Goal: Use online tool/utility

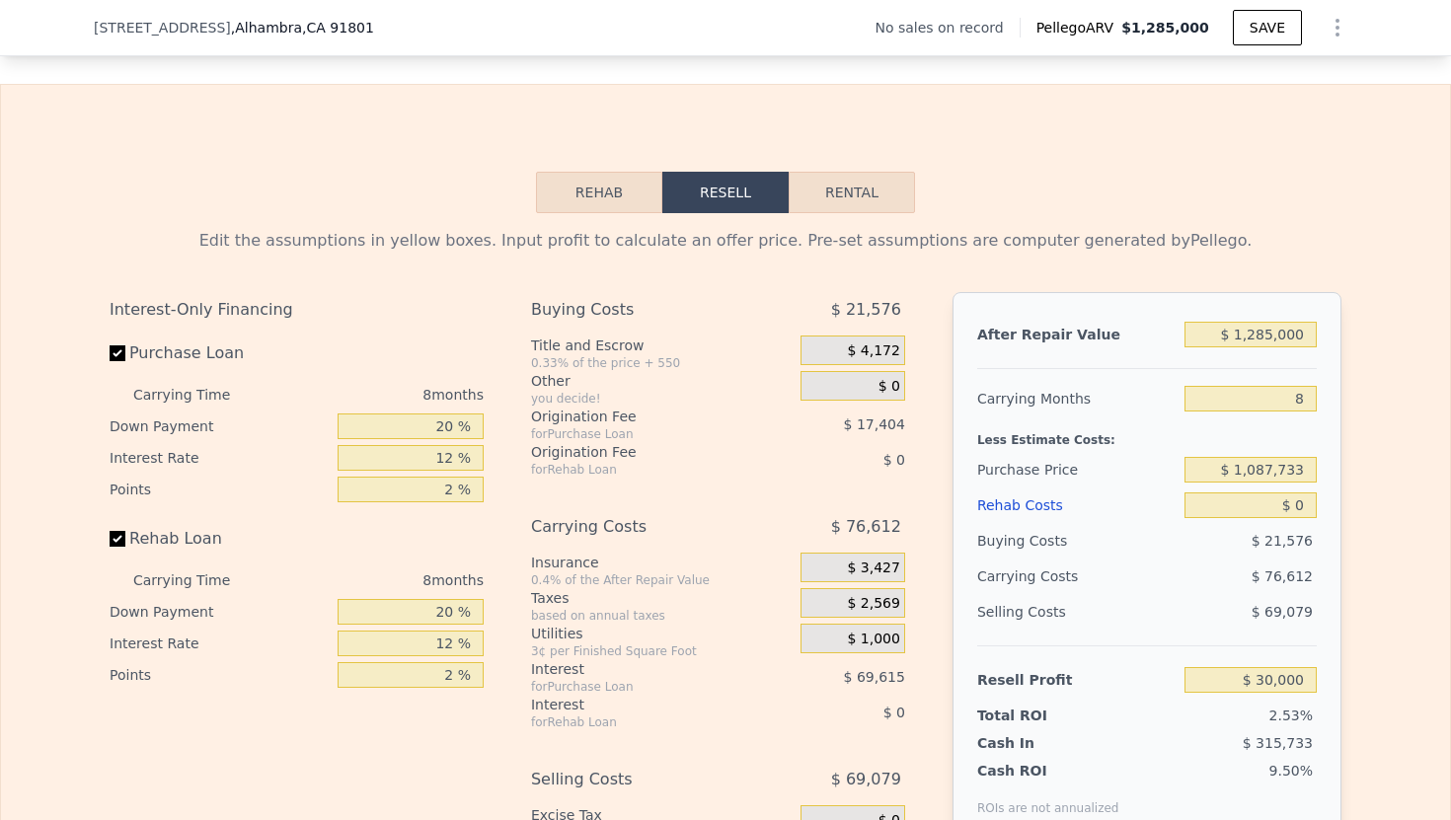
scroll to position [2625, 0]
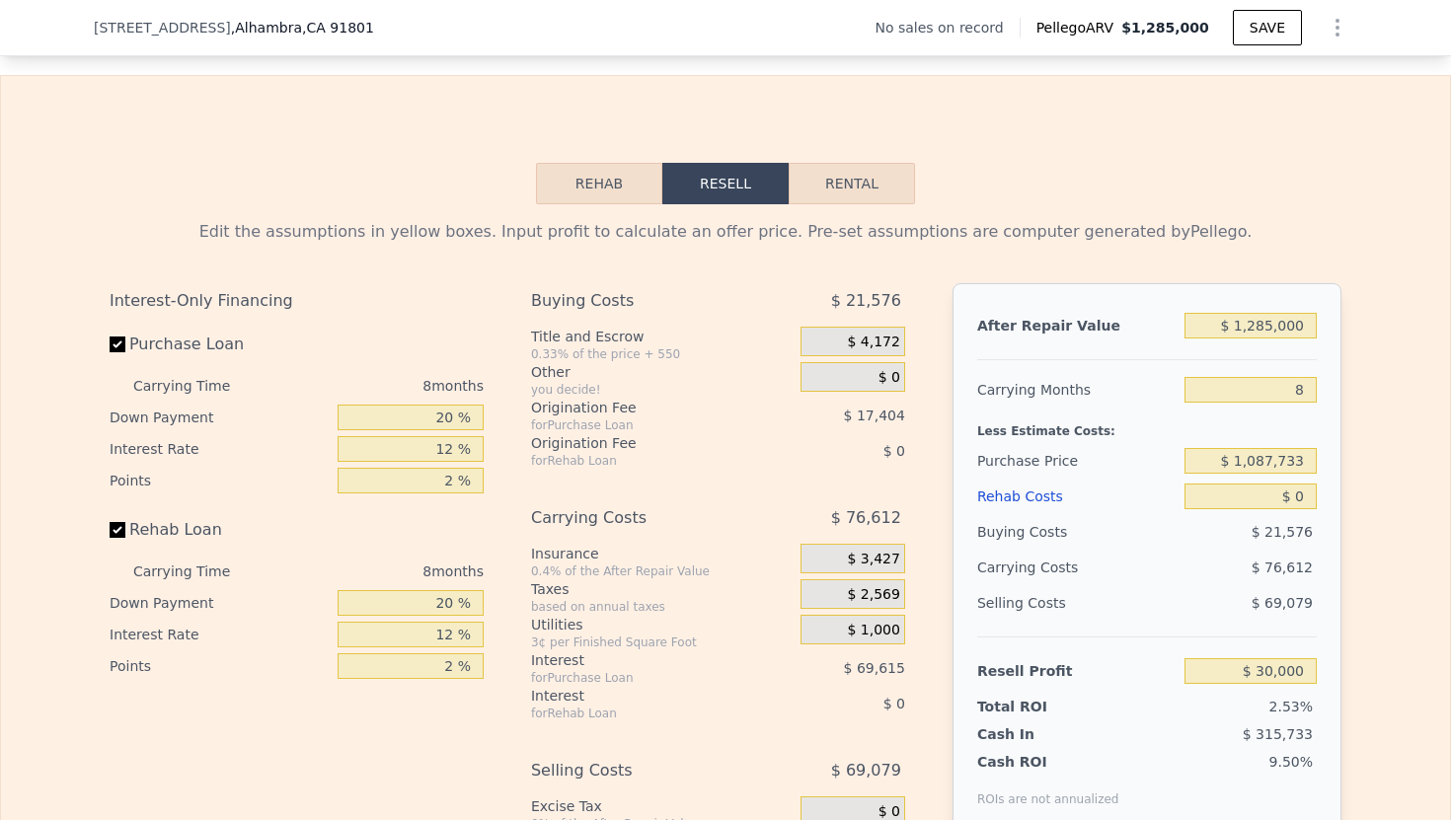
click at [585, 193] on button "Rehab" at bounding box center [599, 183] width 126 height 41
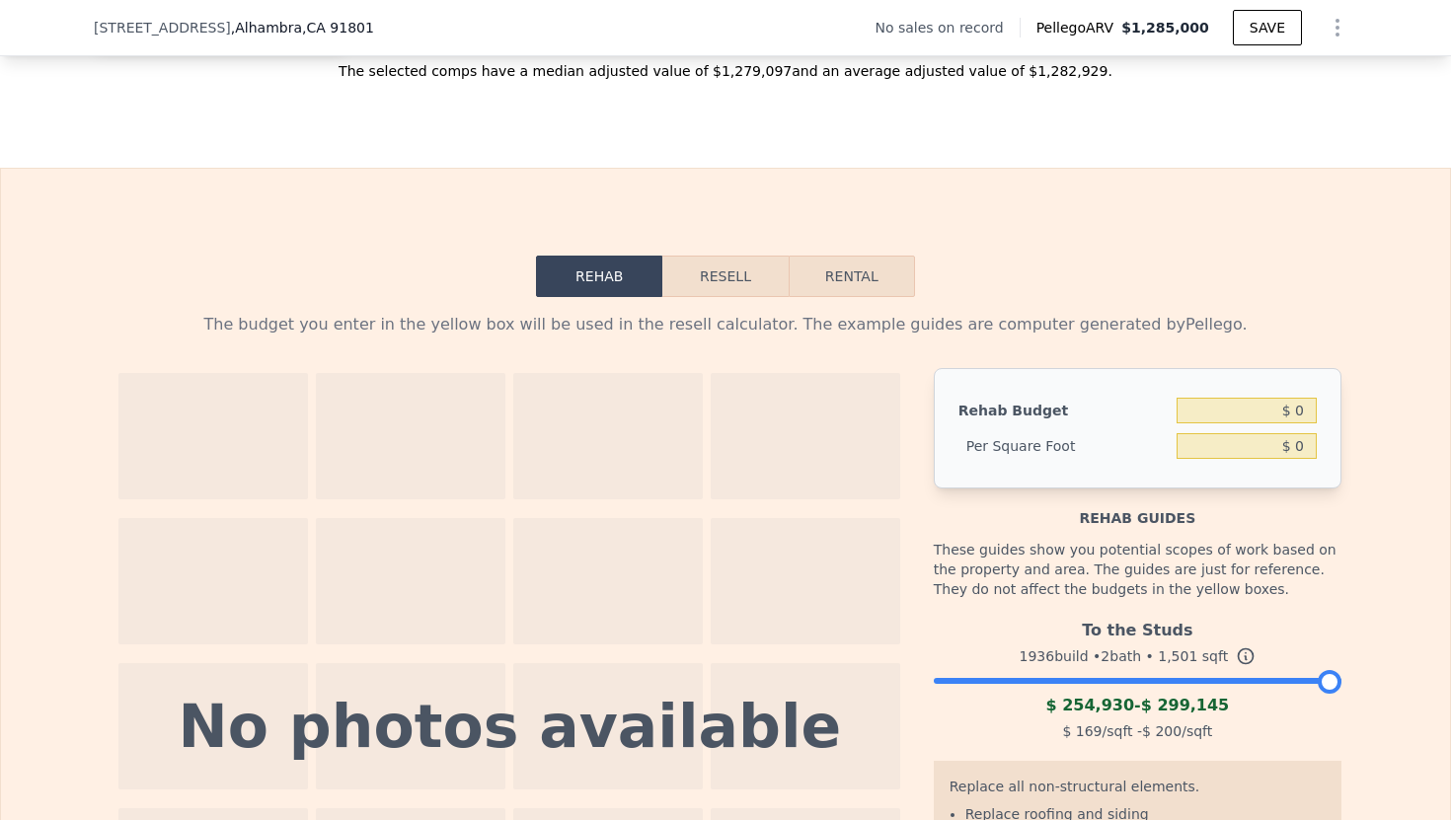
scroll to position [2534, 0]
click at [1288, 406] on input "$ 0" at bounding box center [1246, 409] width 140 height 26
click at [726, 275] on button "Resell" at bounding box center [724, 274] width 125 height 41
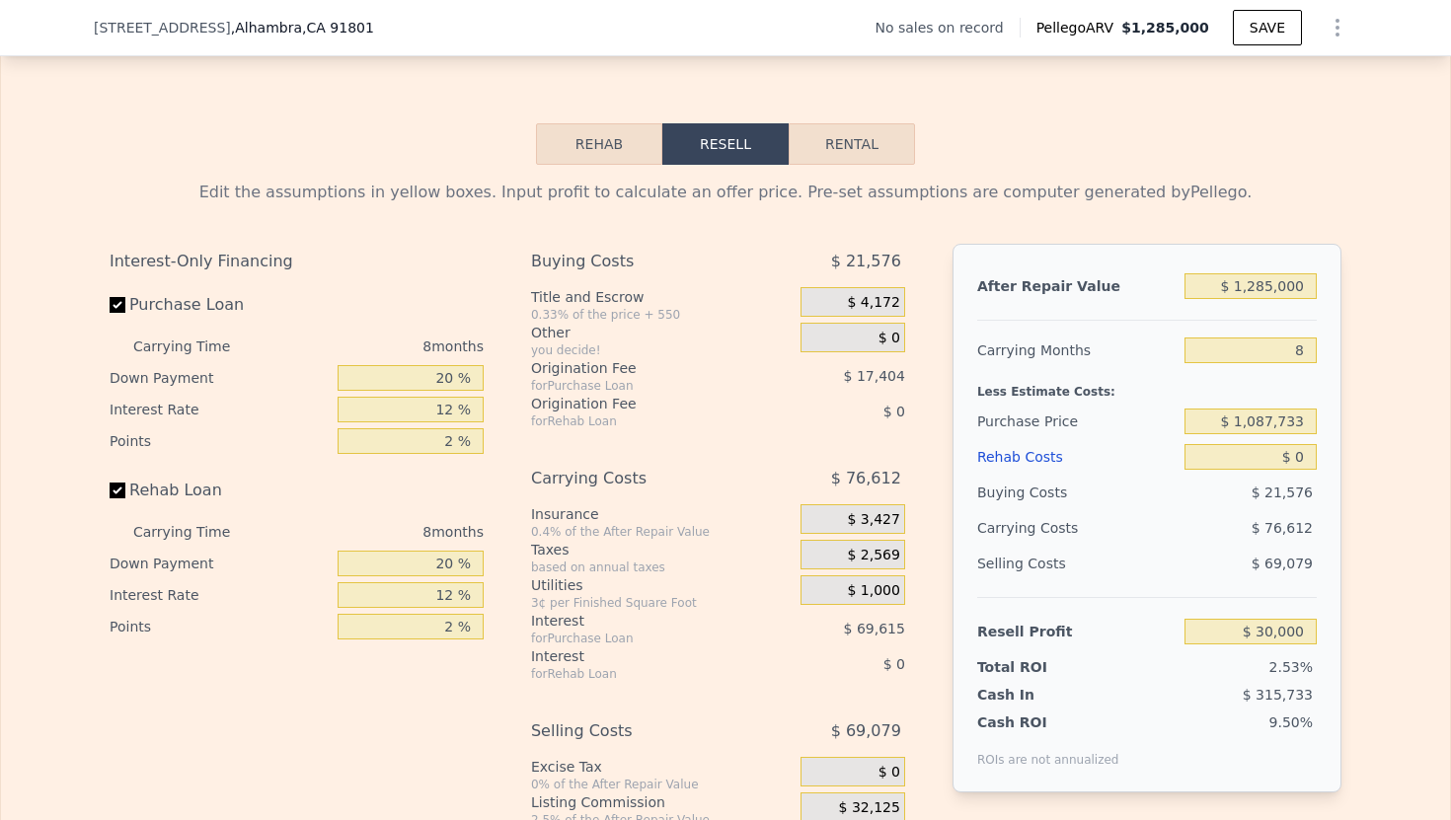
scroll to position [2634, 0]
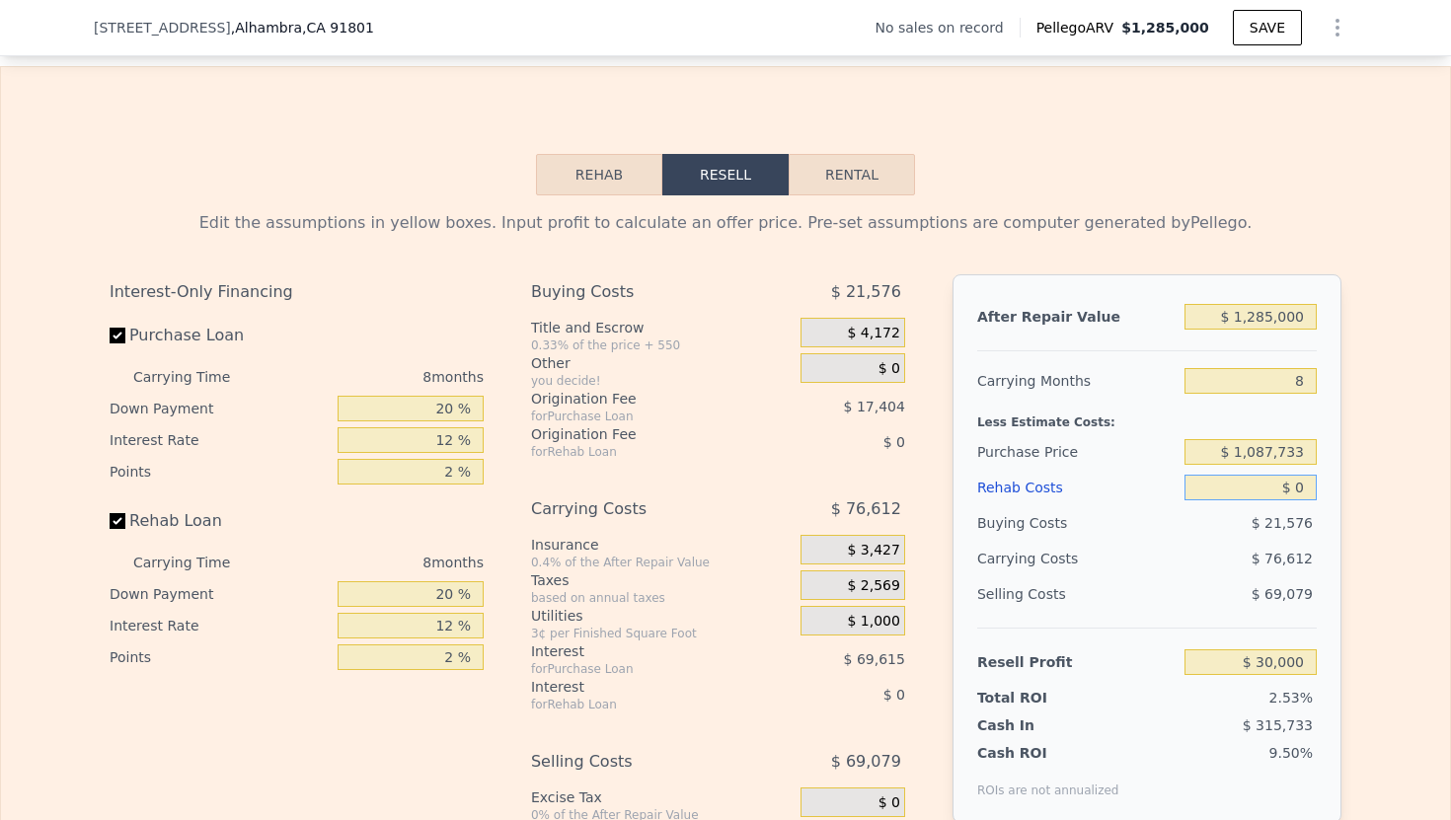
click at [1252, 489] on input "$ 0" at bounding box center [1250, 488] width 132 height 26
type input "$ 10"
type input "$ 29,990"
type input "$ 120"
type input "$ 29,870"
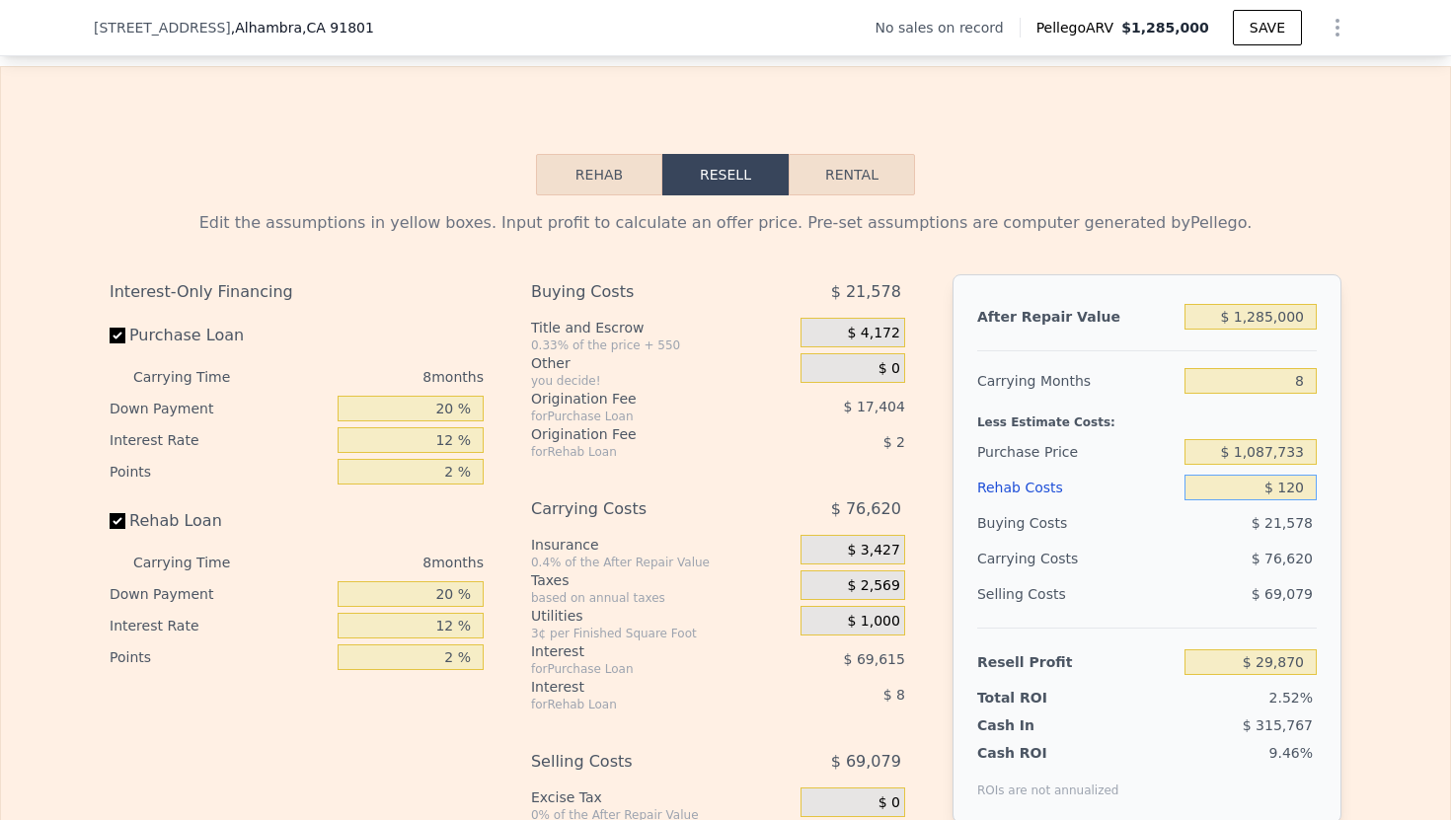
type input "$ 1,200"
type input "$ 28,701"
type input "$ 12,000"
type input "$ 17,040"
type input "$ 120,000"
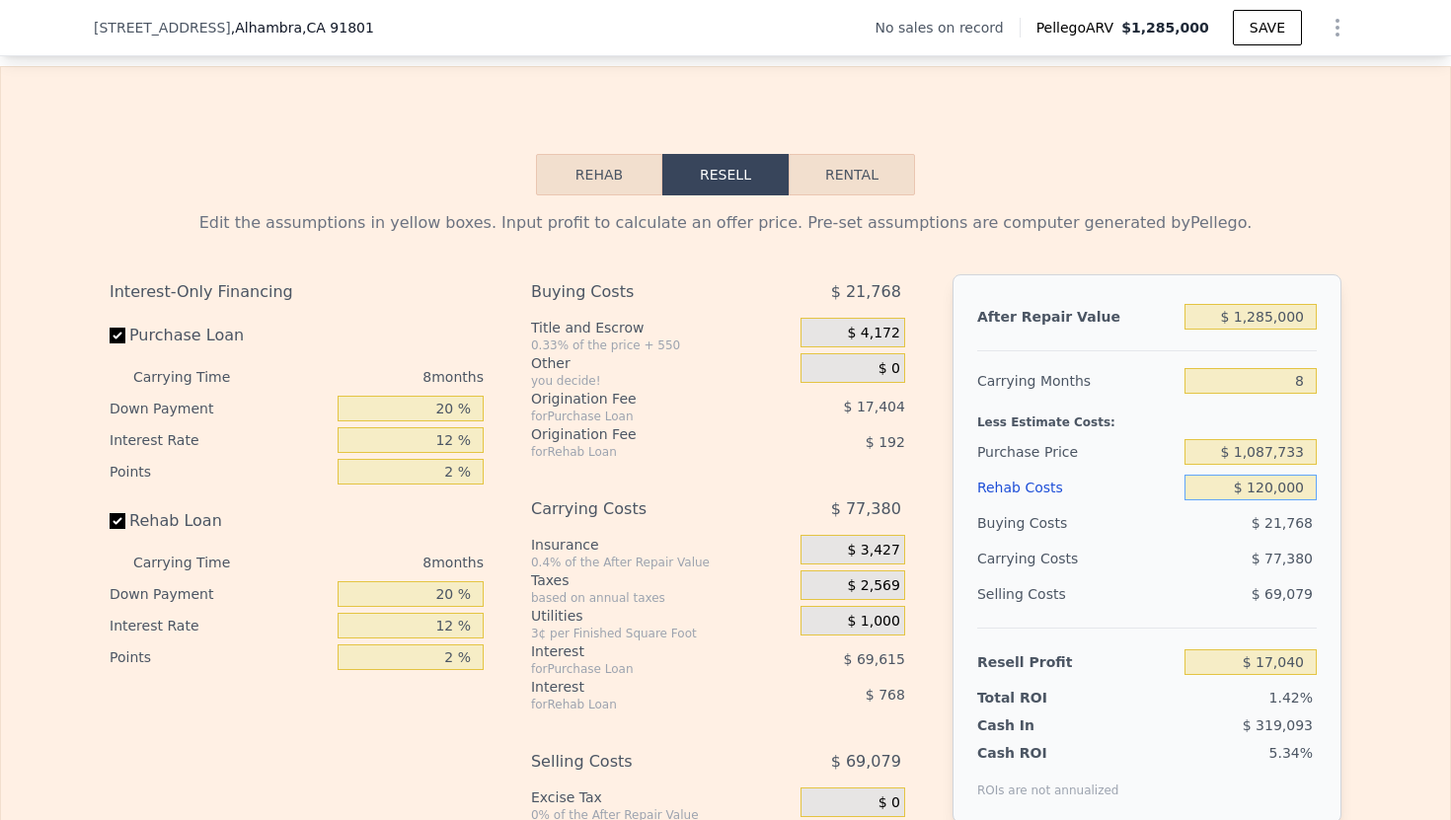
type input "-$ 99,600"
type input "$ 1,200,000"
type input "-$ 1,266,000"
type input "$ 1,200,000"
click at [402, 365] on div "8 months" at bounding box center [376, 377] width 214 height 32
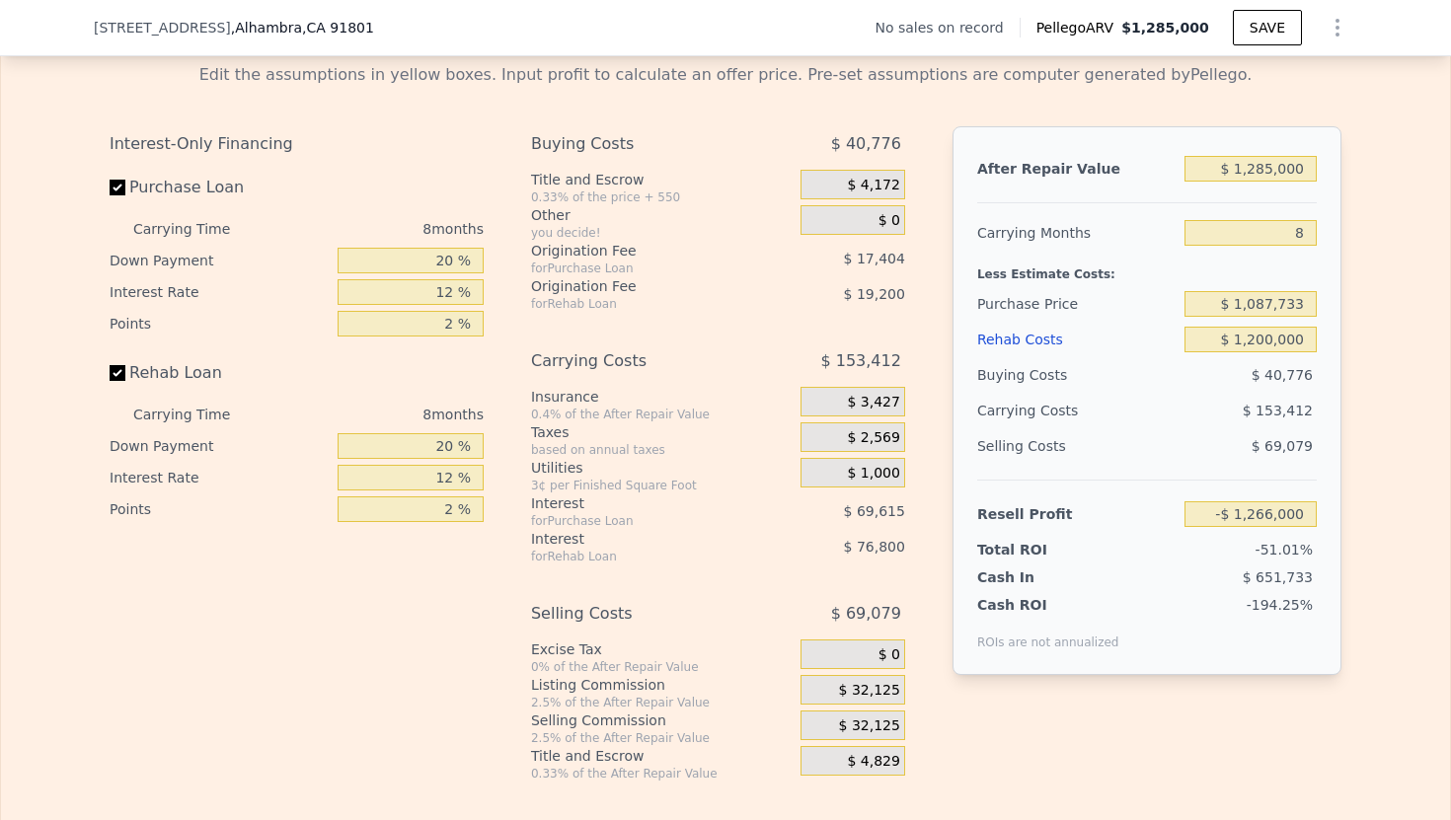
scroll to position [2802, 0]
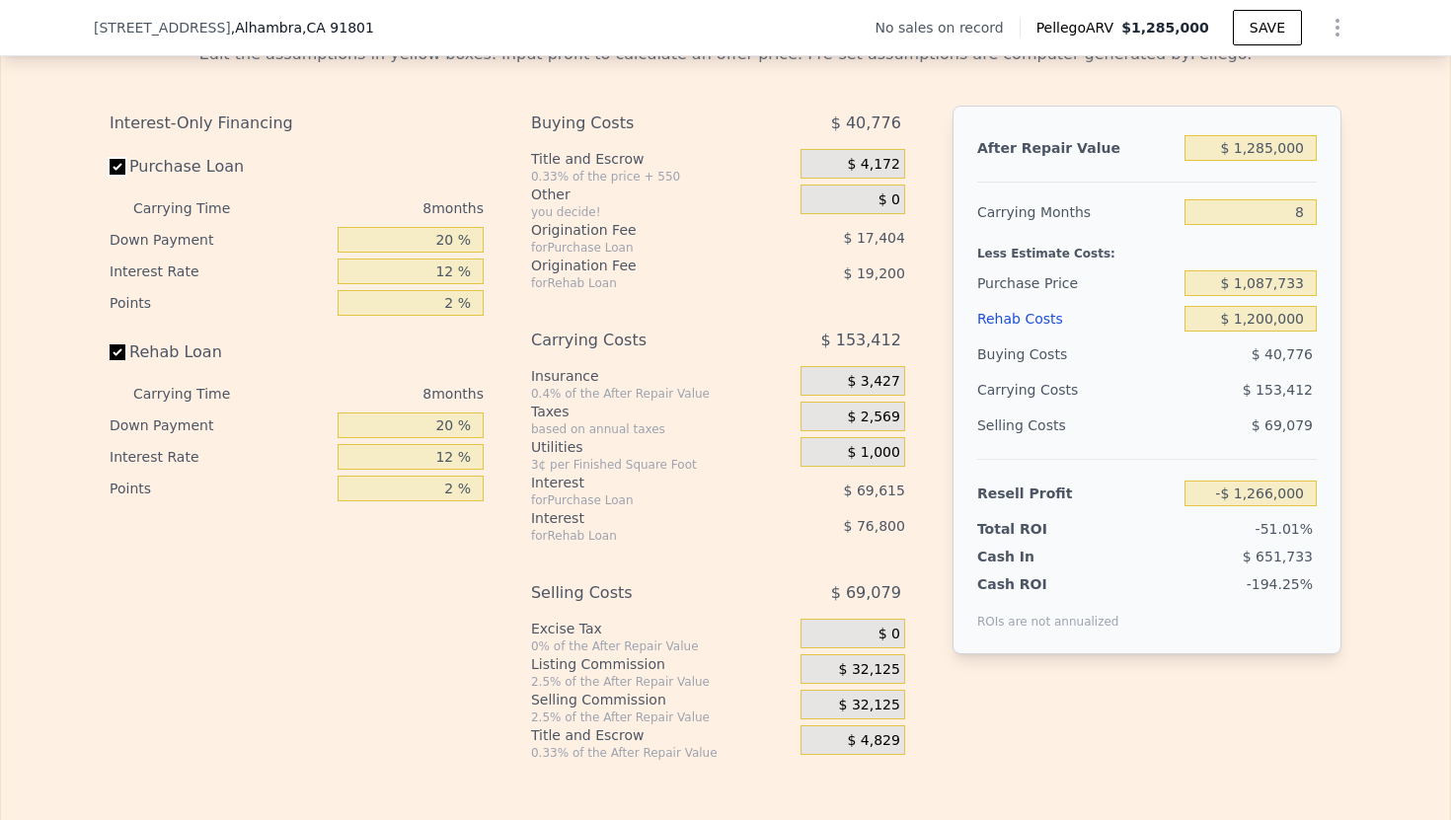
click at [118, 164] on input "Purchase Loan" at bounding box center [118, 167] width 16 height 16
checkbox input "false"
type input "-$ 1,178,980"
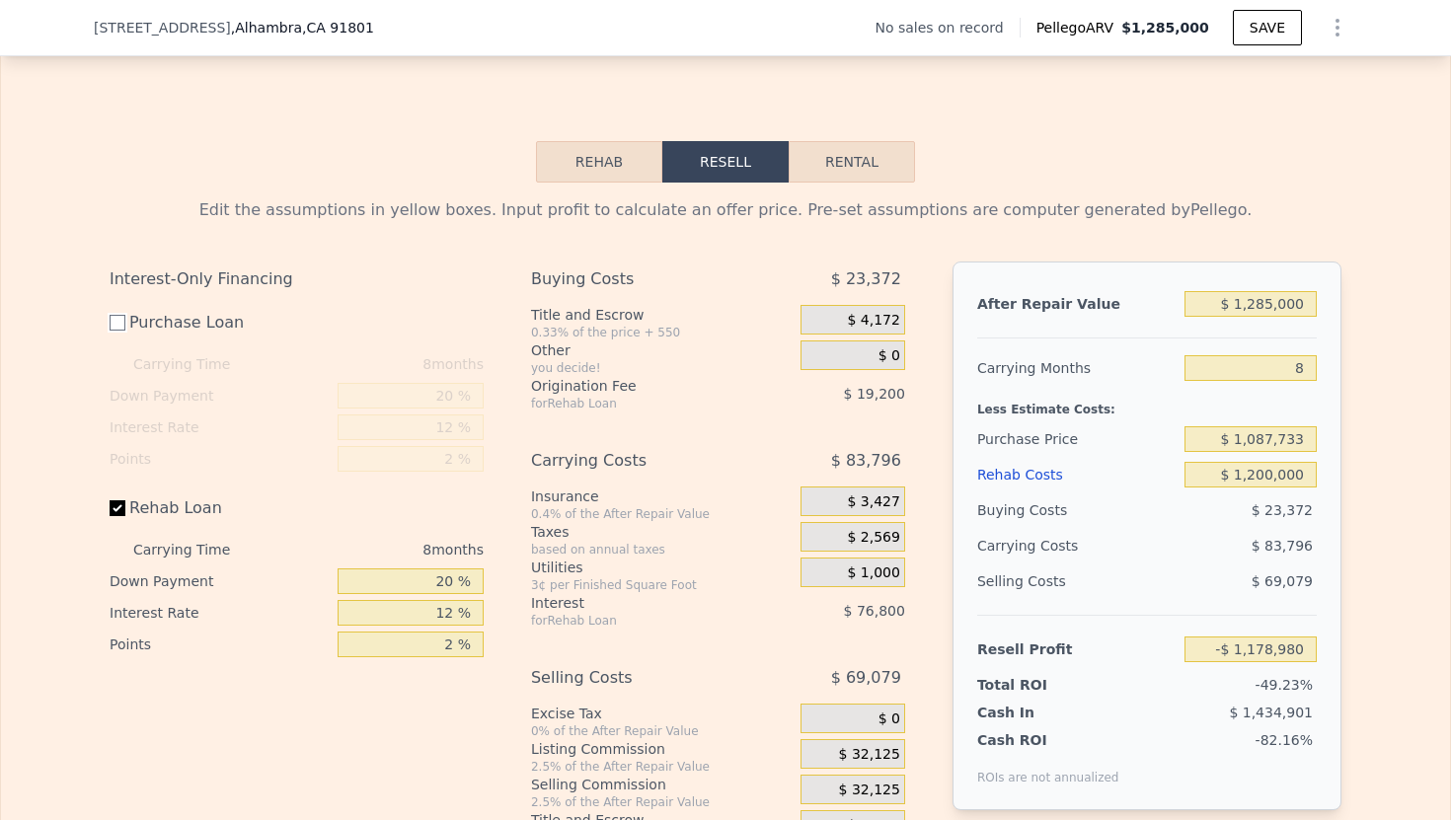
scroll to position [2656, 0]
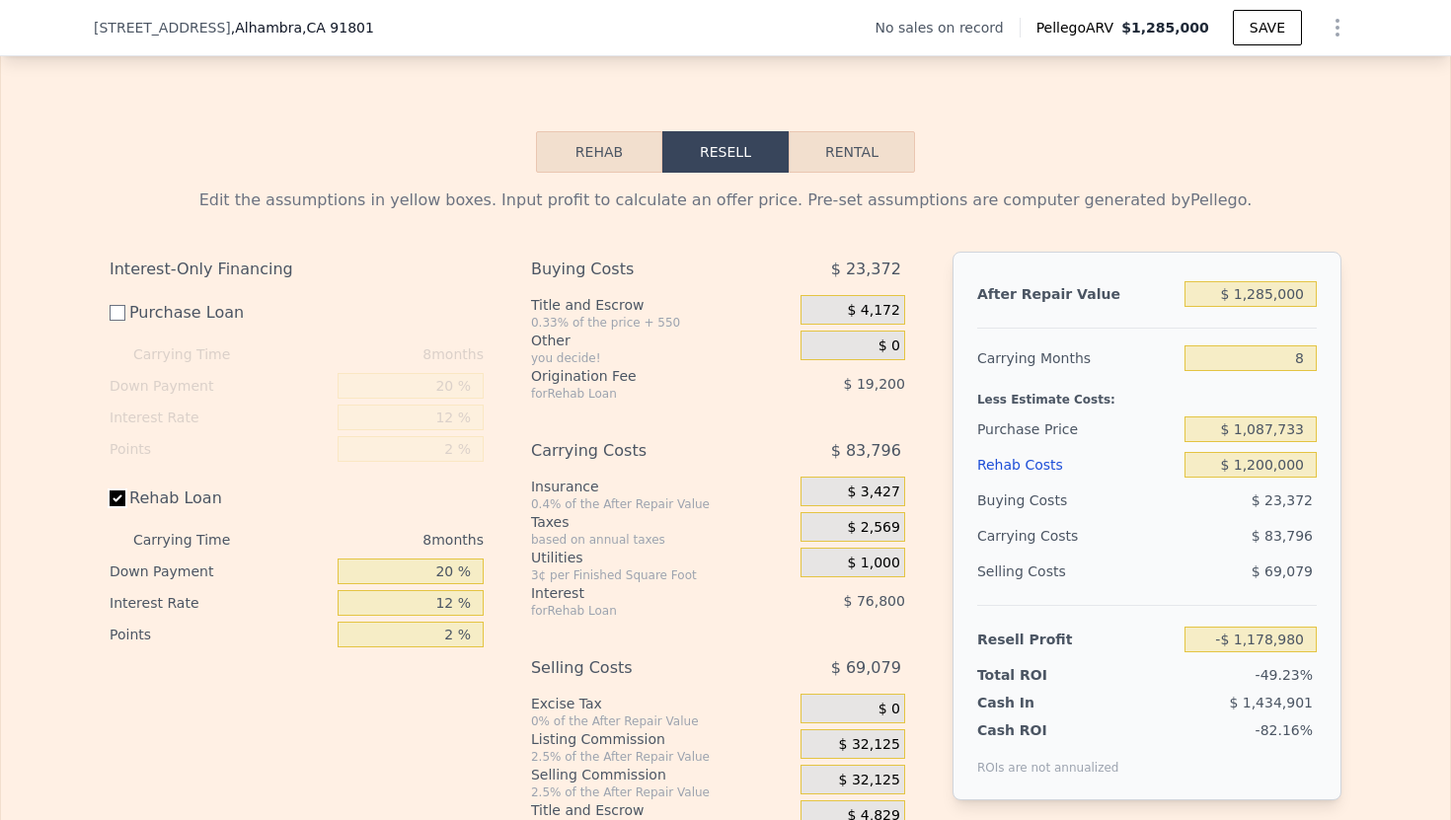
click at [114, 501] on input "Rehab Loan" at bounding box center [118, 498] width 16 height 16
checkbox input "false"
type input "-$ 1,082,980"
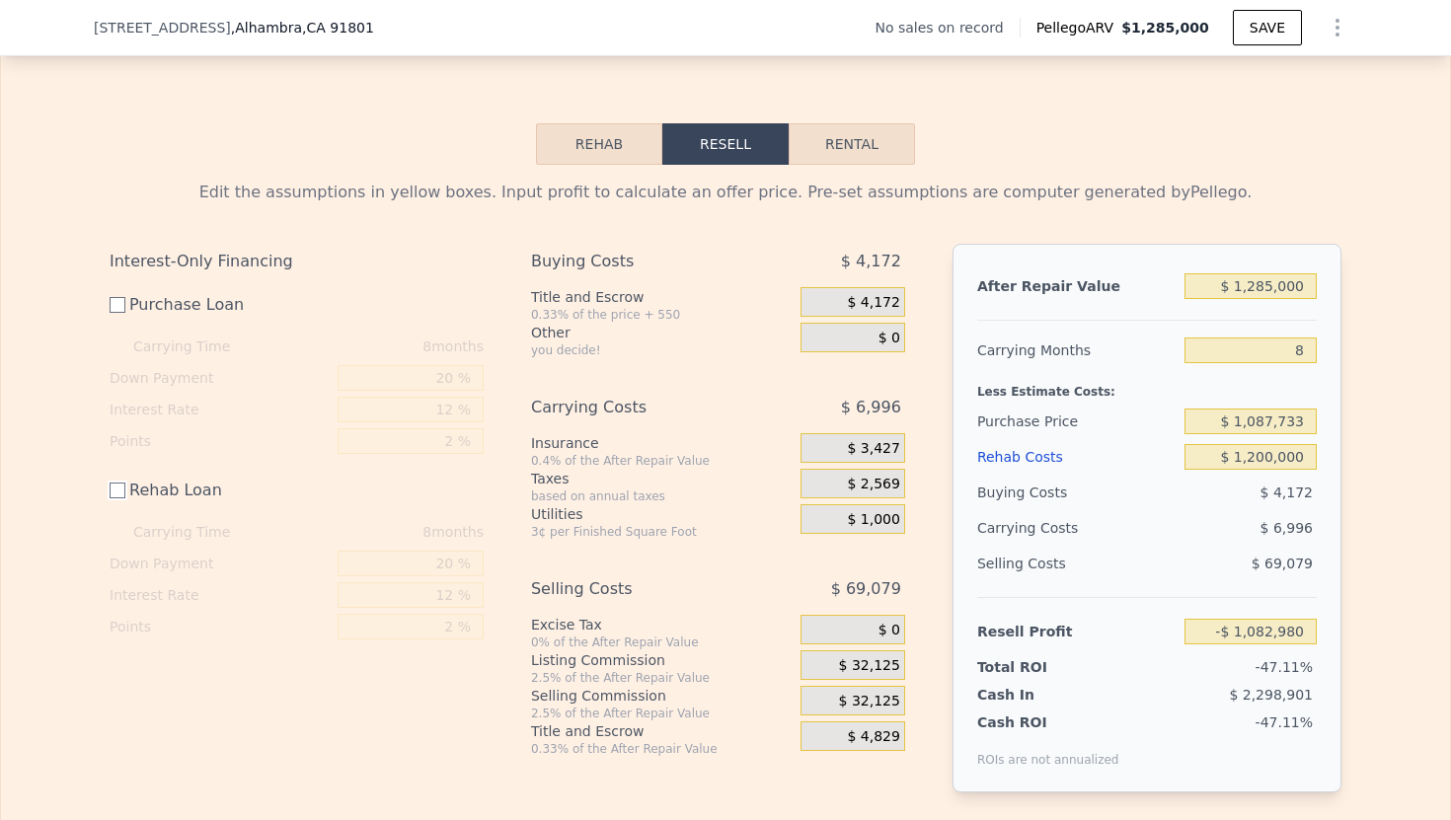
scroll to position [2671, 0]
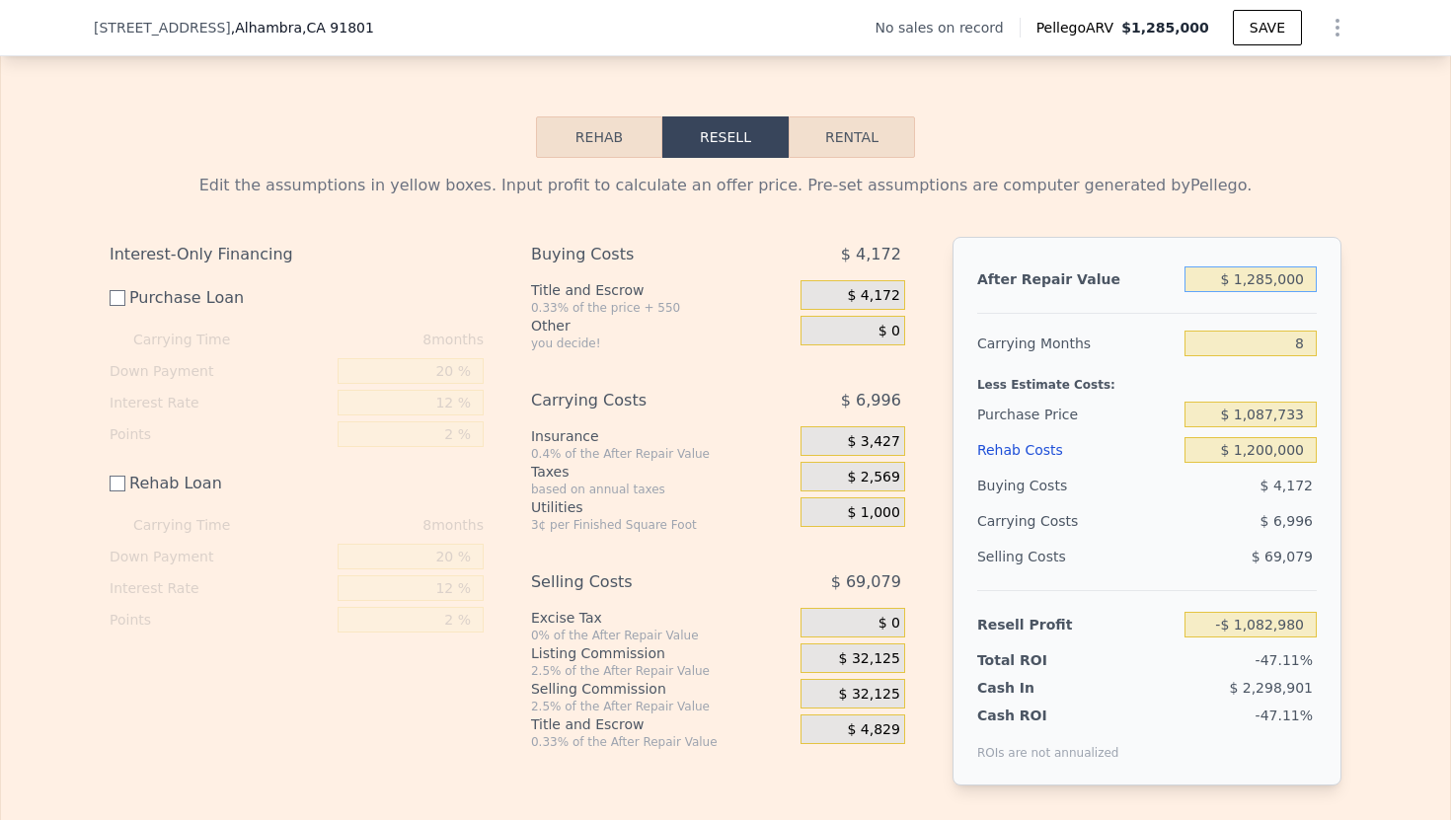
click at [1263, 280] on input "$ 1,285,000" at bounding box center [1250, 279] width 132 height 26
type input "$ 125,000"
type input "-$ 2,178,023"
type input "$ 15,000"
type input "-$ 2,281,864"
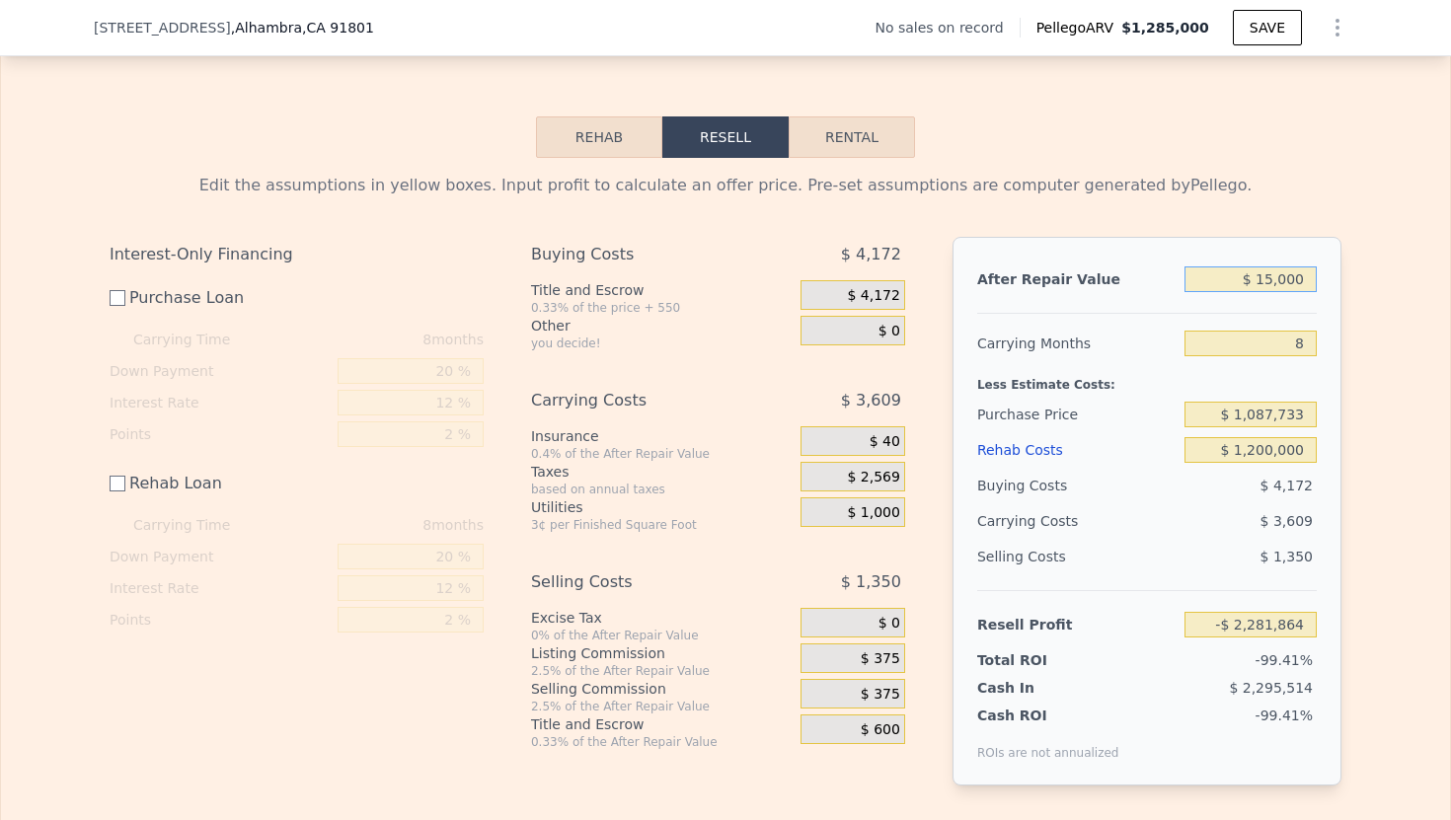
type input "$ 5,000"
type input "-$ 2,291,304"
type input "$ 000"
type input "-$ 2,296,024"
type input "$ 1,000"
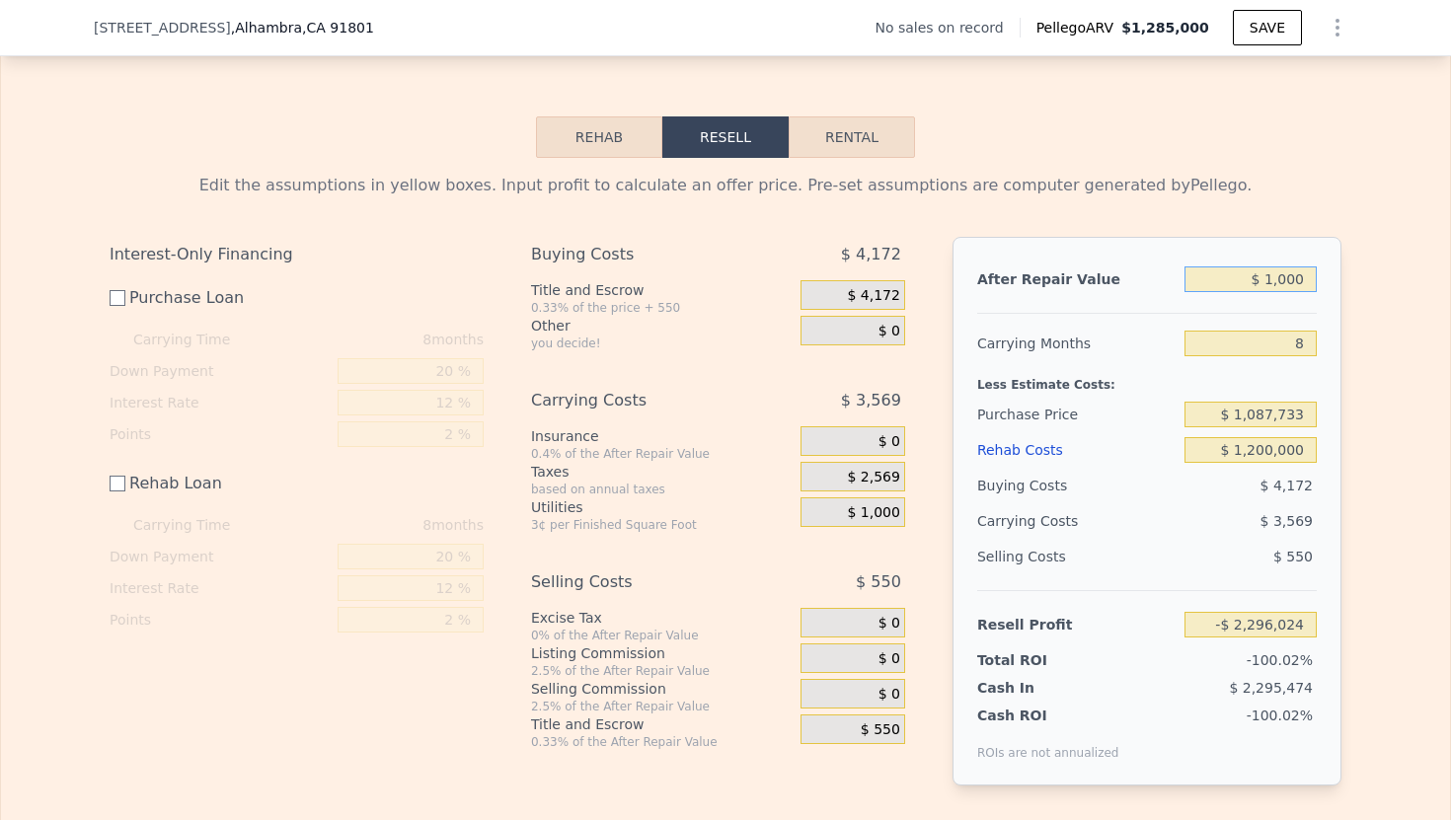
type input "-$ 2,295,080"
type input "$ 13,000"
type input "-$ 2,283,752"
type input "$ 130,000"
type input "-$ 2,173,304"
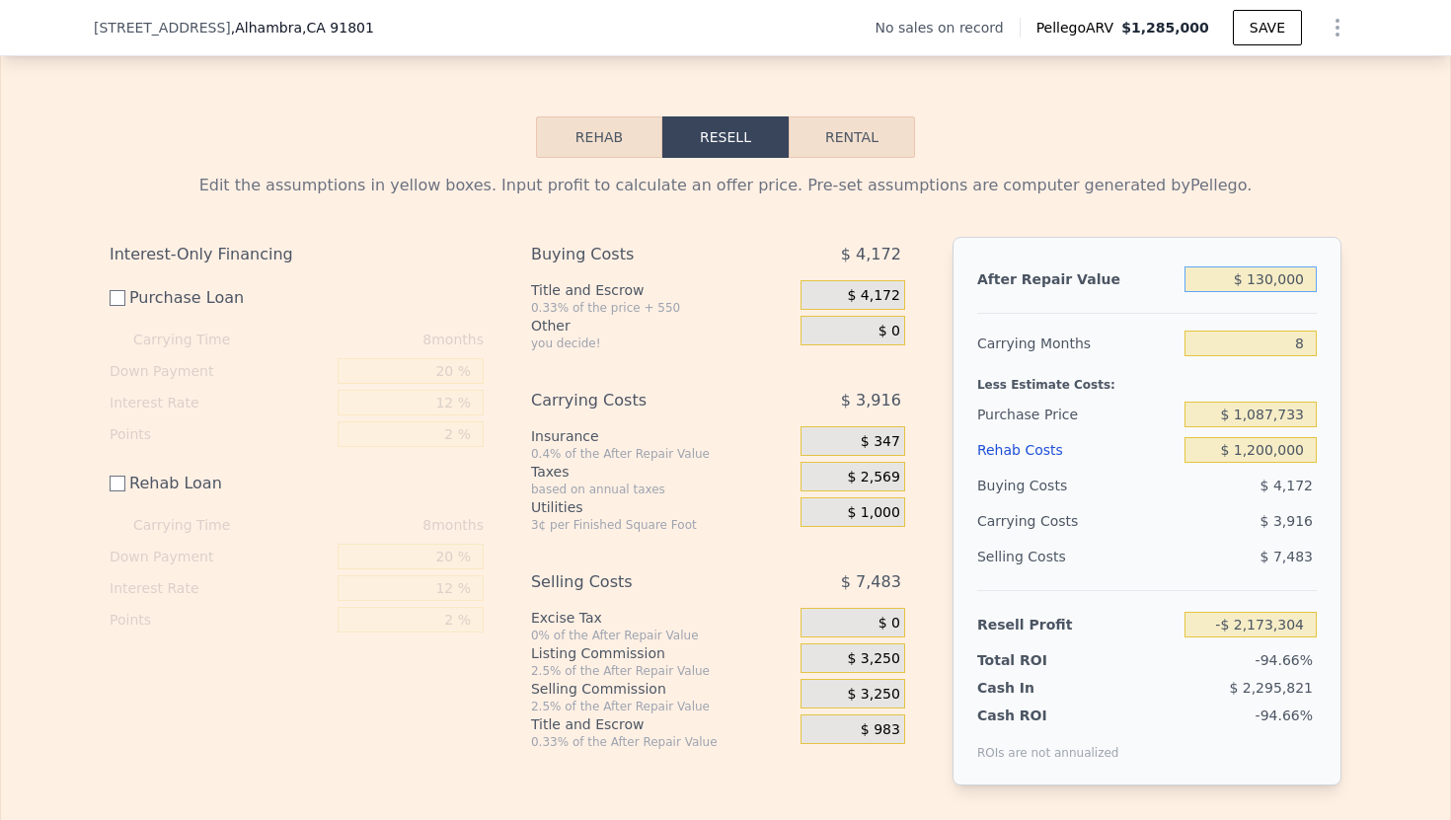
type input "$ 1,300,000"
type input "-$ 1,068,820"
type input "$ 1,300,000"
click at [1275, 220] on div "Edit the assumptions in yellow boxes. Input profit to calculate an offer price.…" at bounding box center [725, 495] width 1231 height 643
click at [1308, 344] on input "8" at bounding box center [1250, 344] width 132 height 26
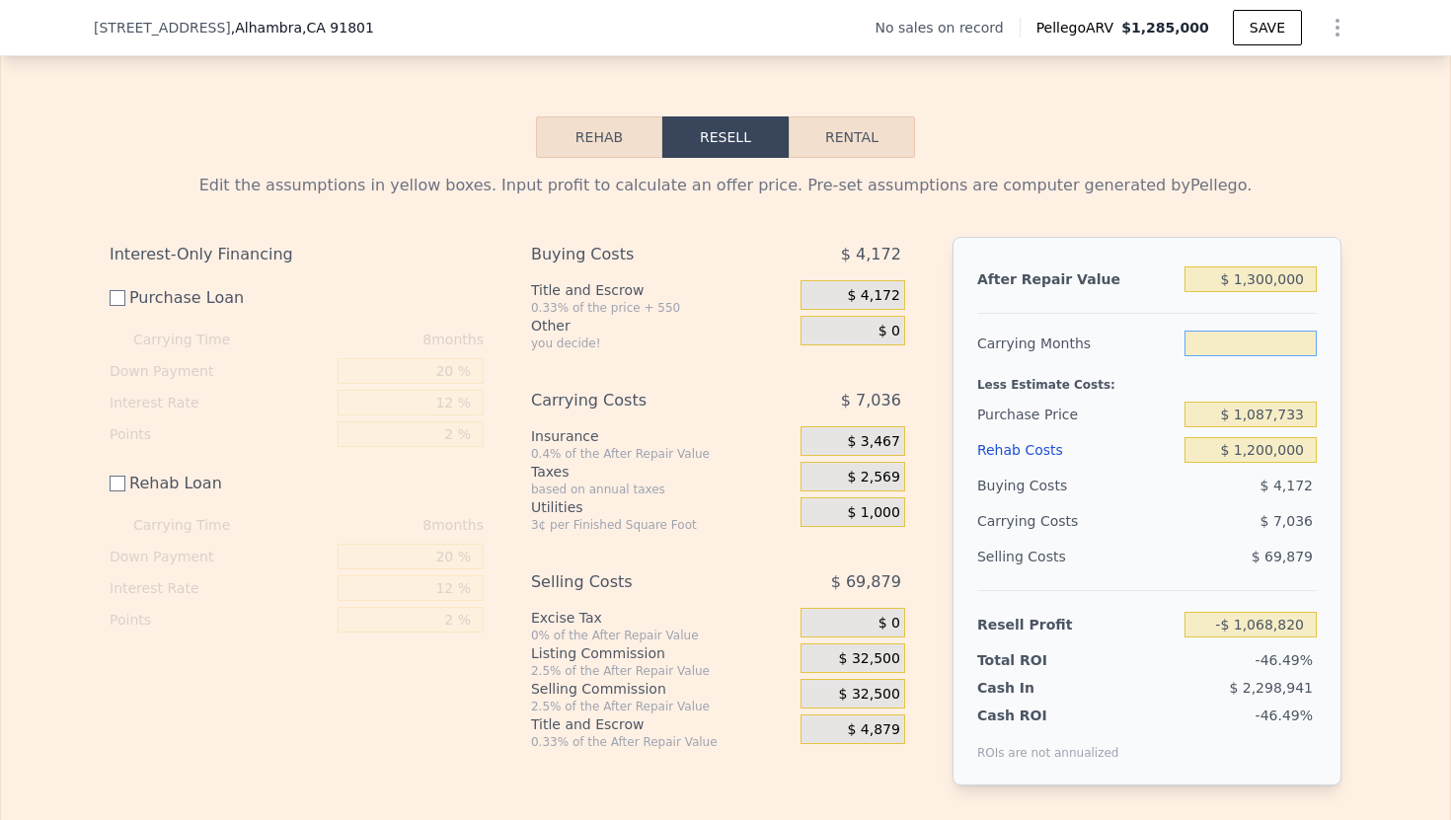
type input "2"
type input "-$ 1,063,543"
type input "2"
click at [1147, 432] on div "Rehab Costs" at bounding box center [1076, 450] width 199 height 36
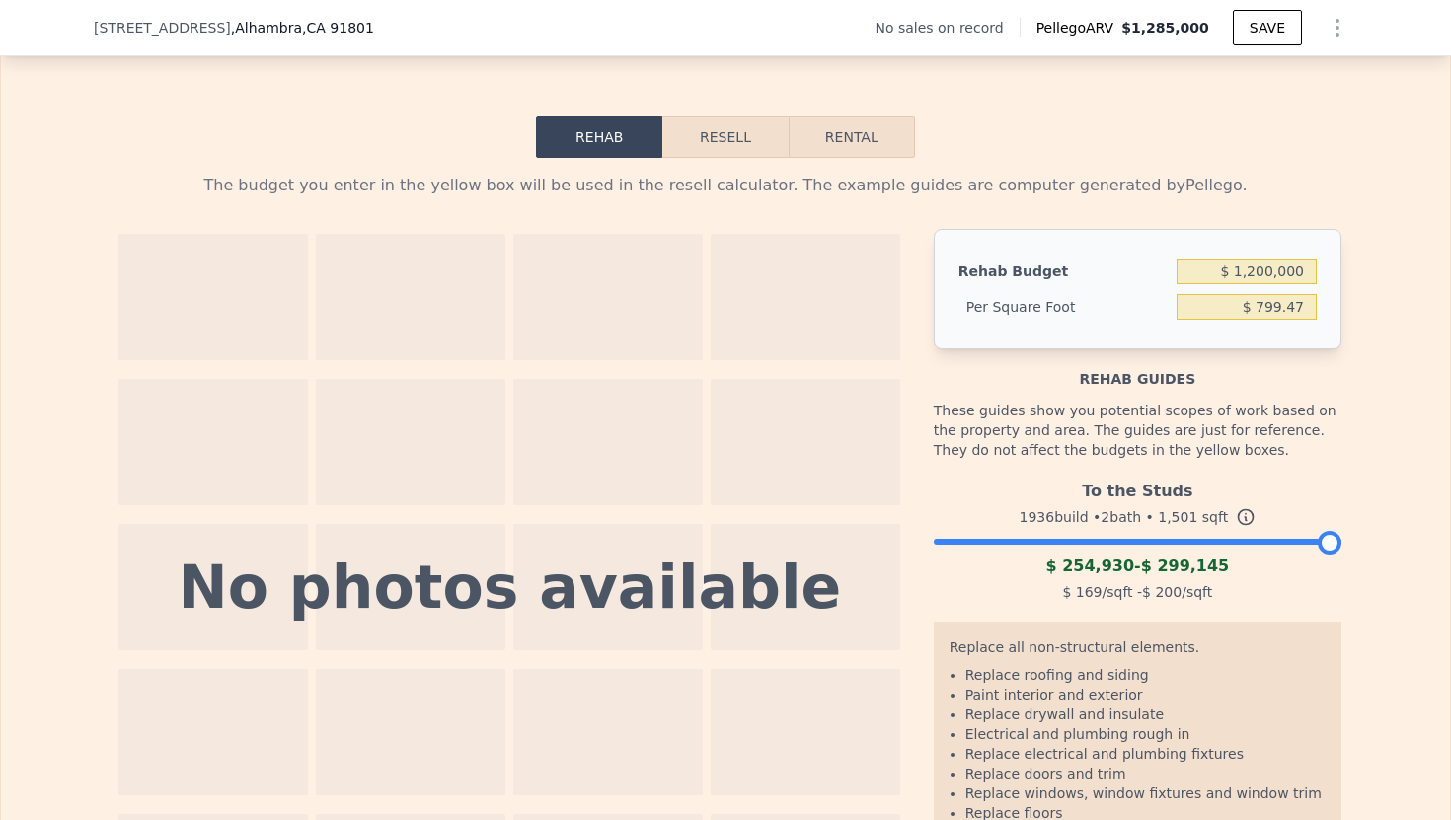
click at [715, 140] on button "Resell" at bounding box center [724, 136] width 125 height 41
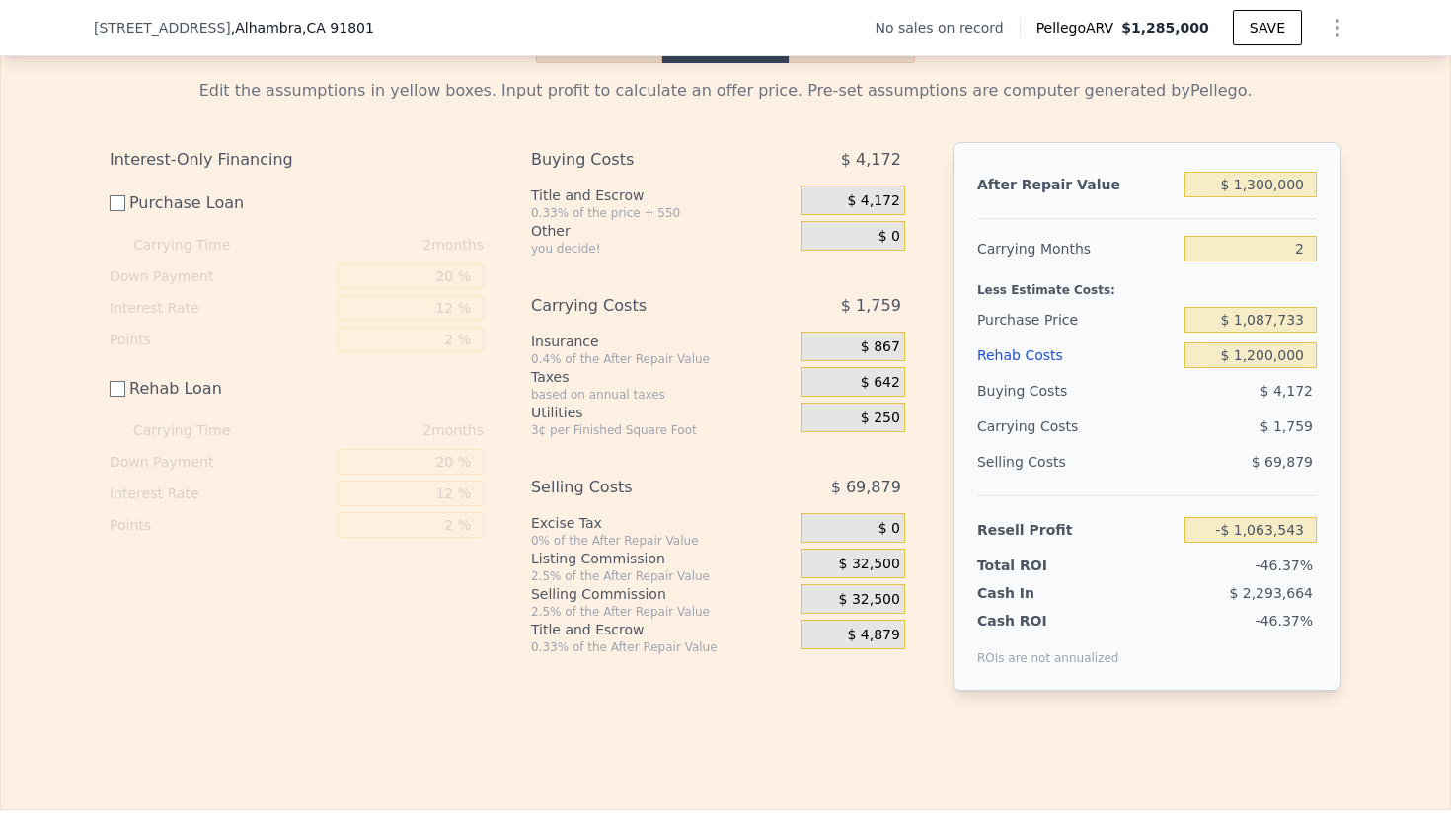
scroll to position [2740, 0]
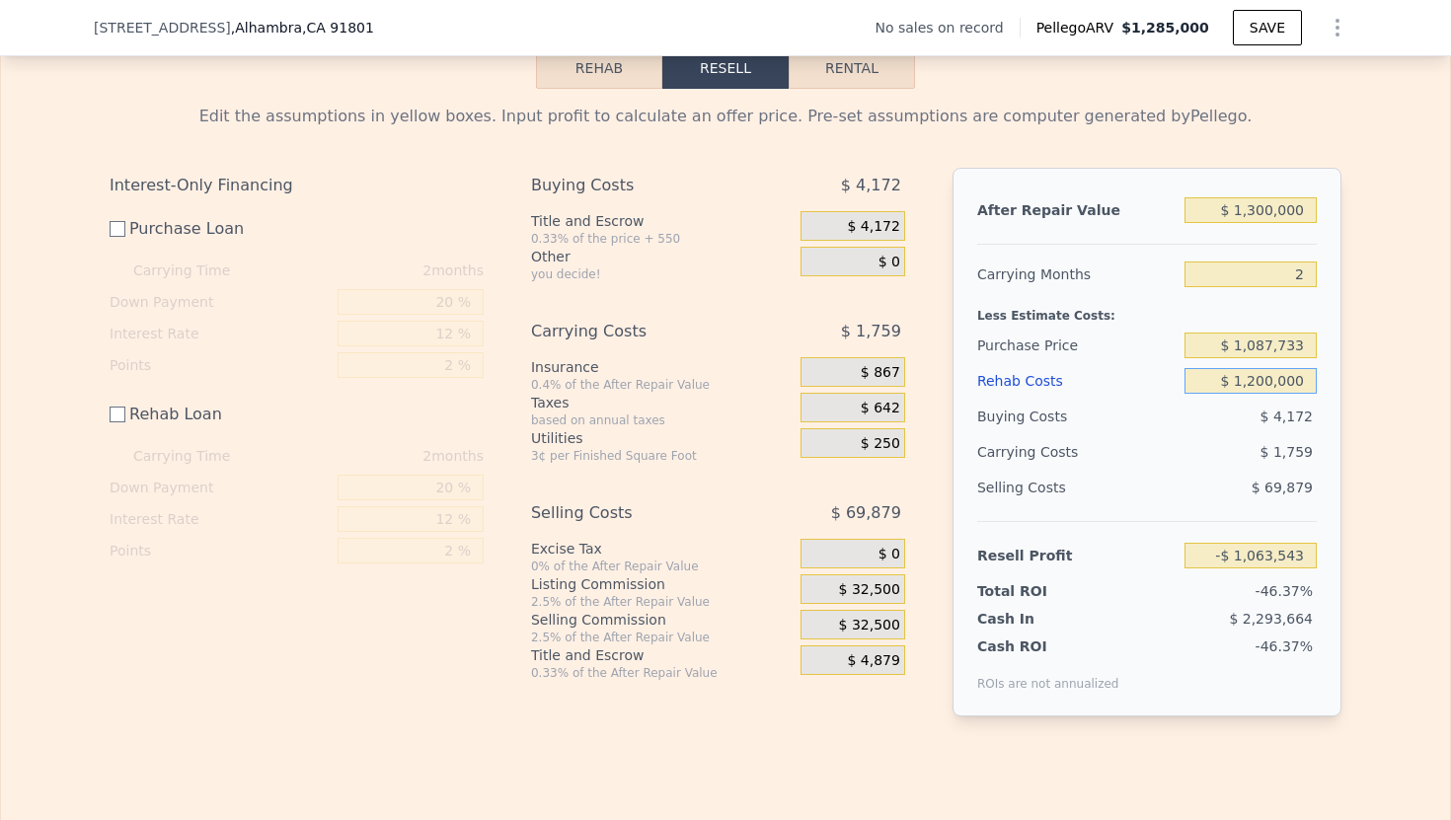
click at [1255, 387] on input "$ 1,200,000" at bounding box center [1250, 381] width 132 height 26
type input "$ 100,000"
type input "$ 36,457"
type input "$ 100,000"
click at [1272, 343] on input "$ 1,087,733" at bounding box center [1250, 346] width 132 height 26
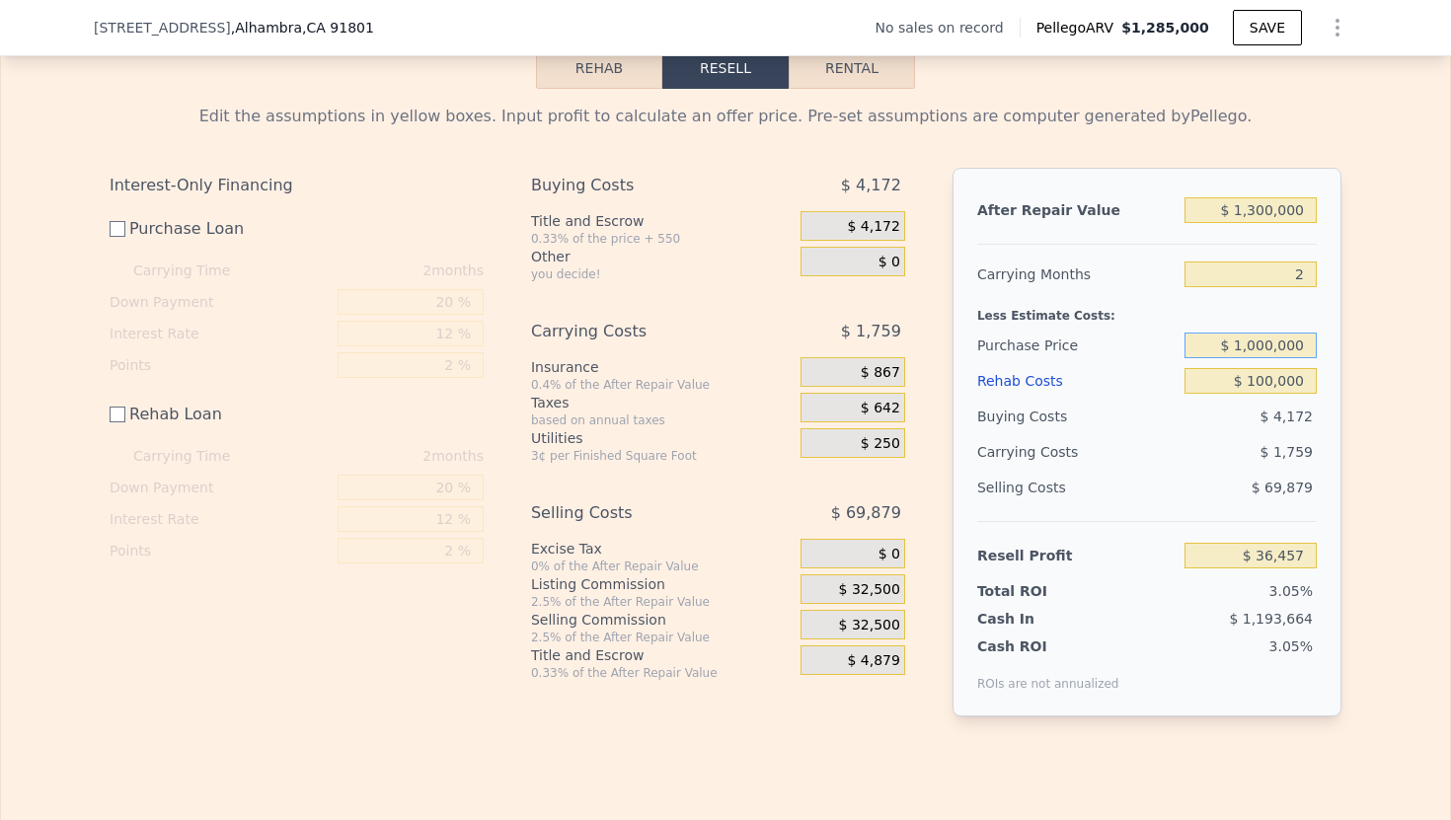
type input "$ 1,000,000"
click at [1283, 385] on input "$ 100,000" at bounding box center [1250, 381] width 132 height 26
type input "$ 124,482"
type input "$ 10,000"
type input "$ 214,482"
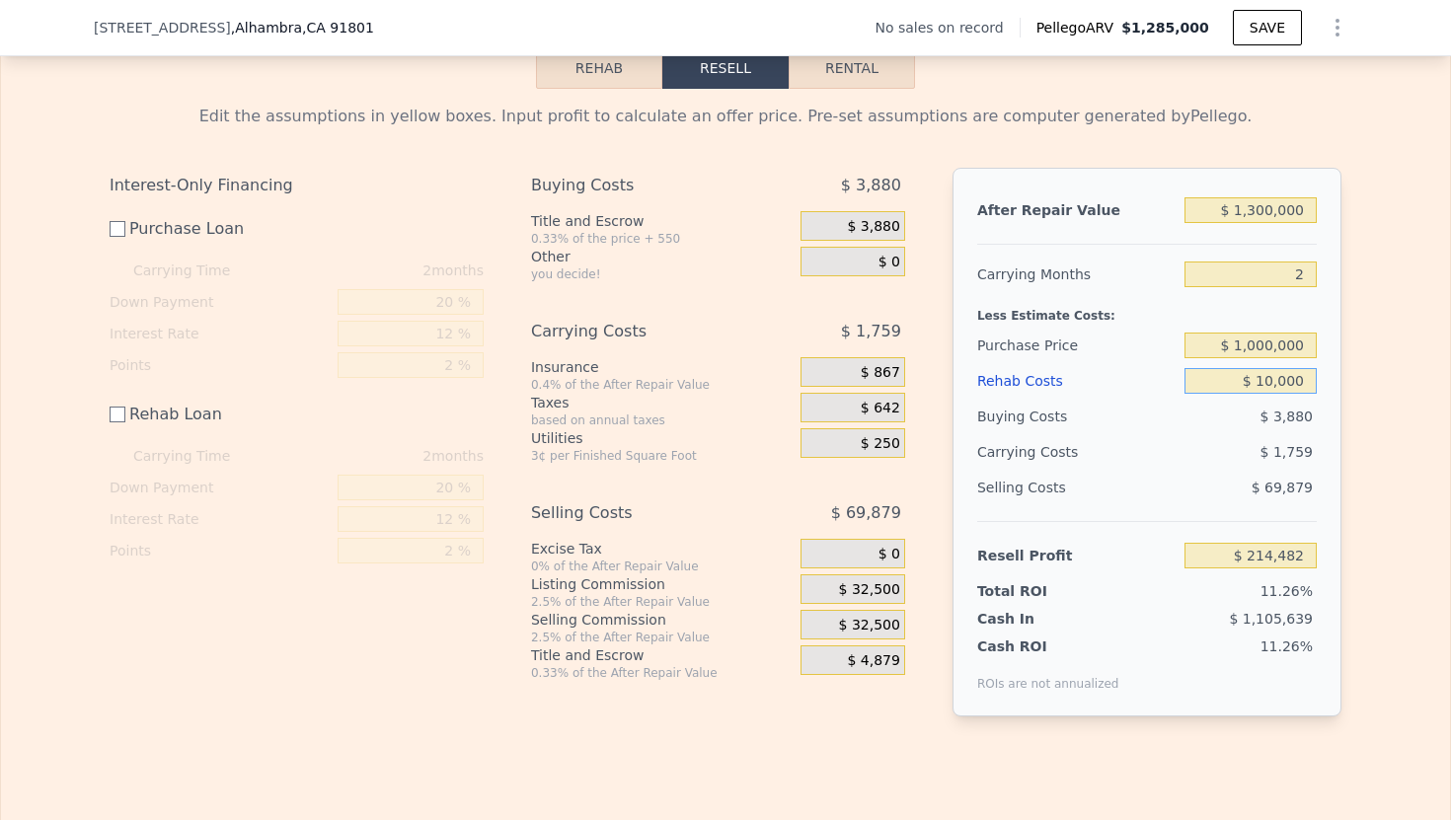
type input "$ 1,000"
type input "$ 223,482"
type input "$ 12,000"
type input "$ 212,482"
type input "$ 120,000"
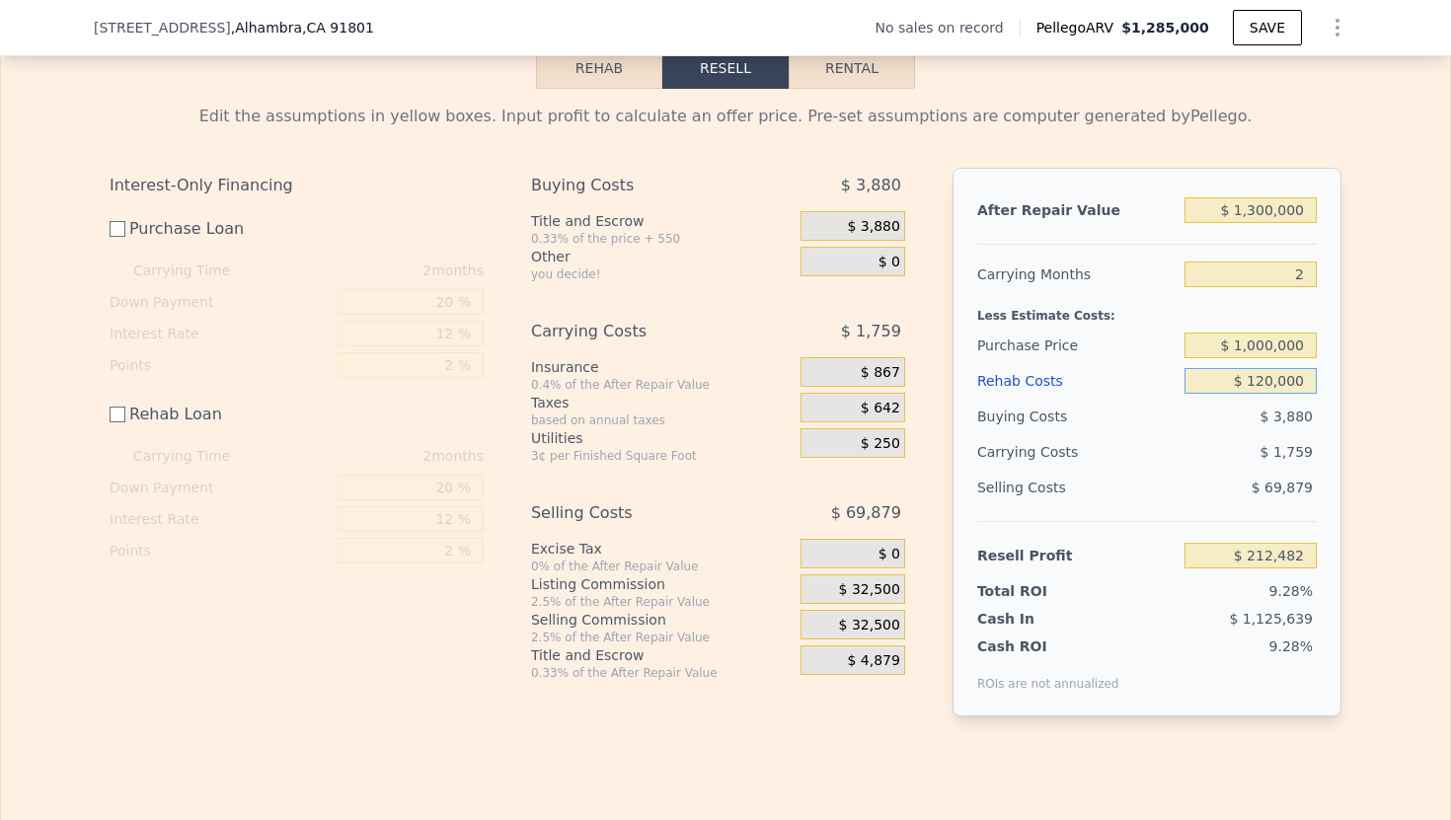
type input "$ 104,482"
type input "$ 120,000"
click at [1383, 409] on div "Edit the assumptions in yellow boxes. Input profit to calculate an offer price.…" at bounding box center [725, 418] width 1449 height 659
checkbox input "true"
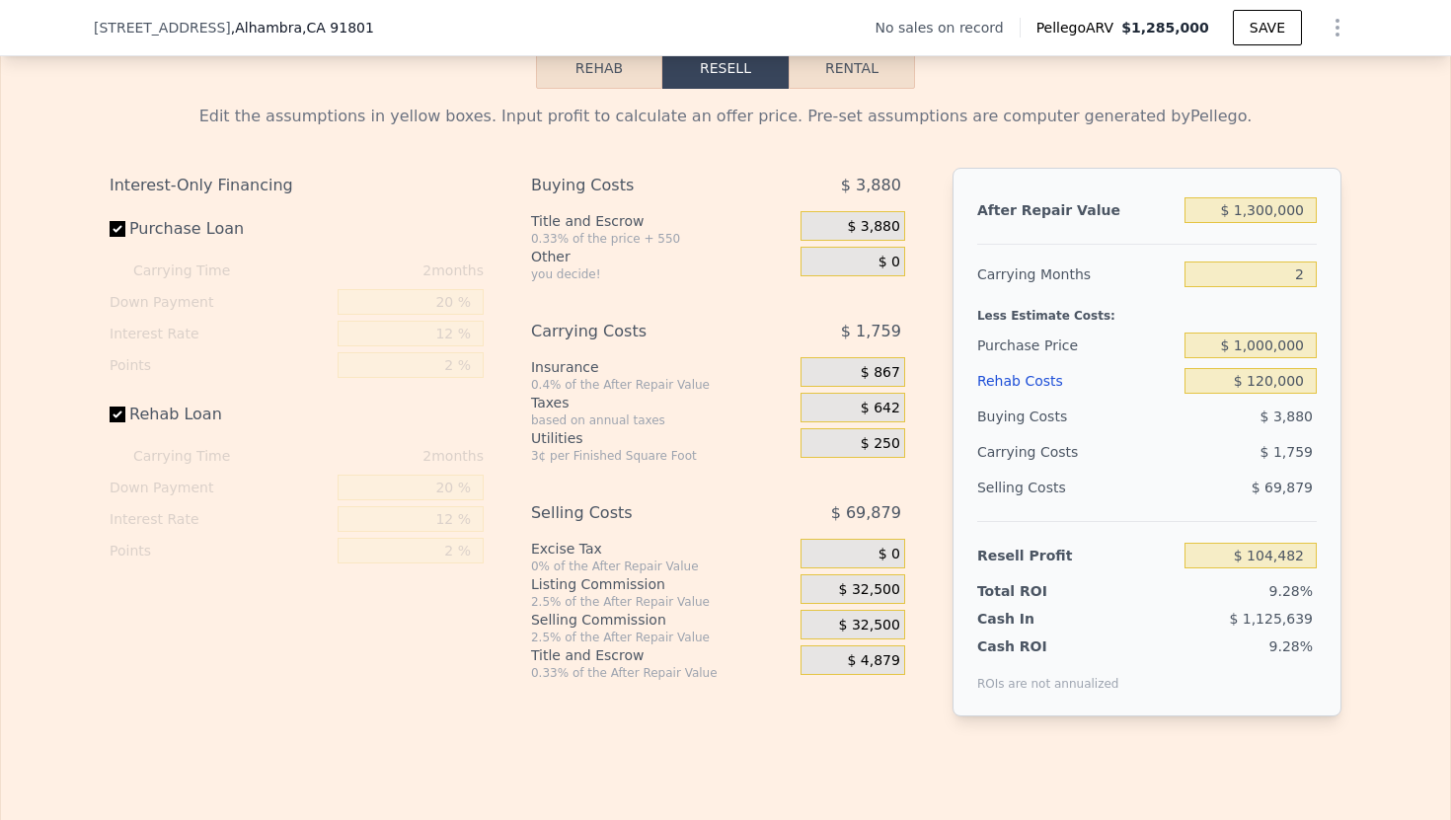
type input "$ 1,285,000"
type input "8"
type input "$ 0"
type input "$ 30,000"
